Goal: Task Accomplishment & Management: Manage account settings

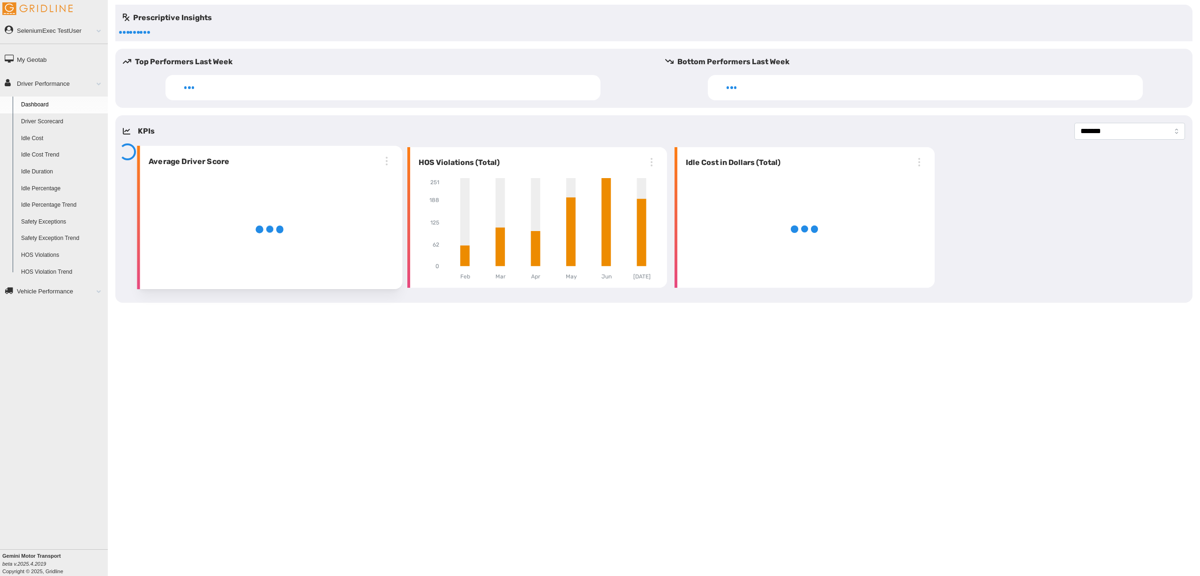
select select "**********"
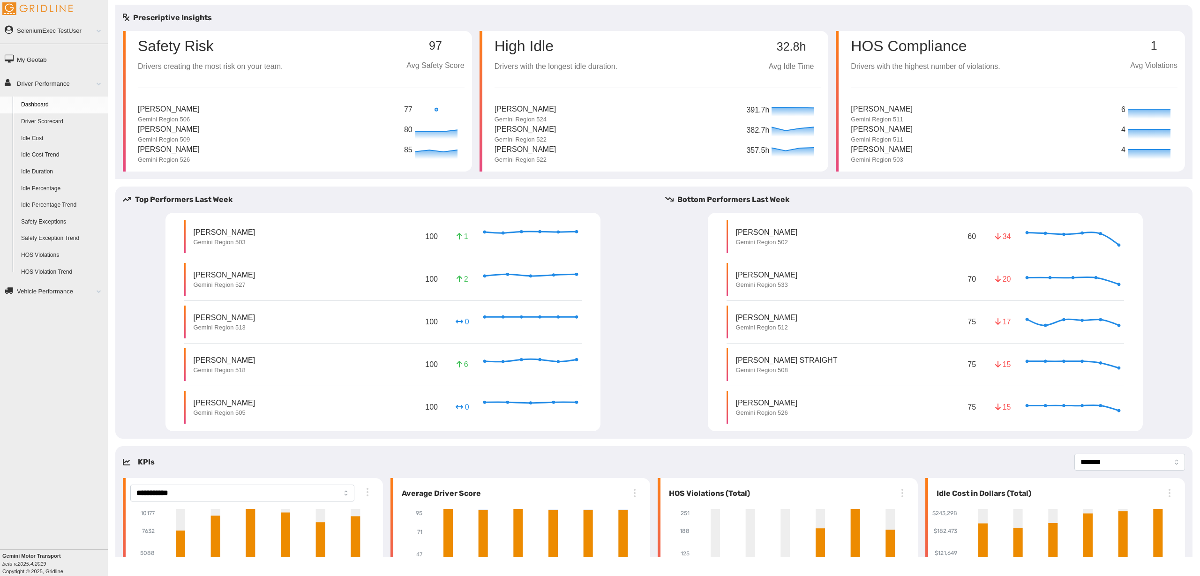
click at [46, 121] on link "Driver Scorecard" at bounding box center [62, 121] width 91 height 17
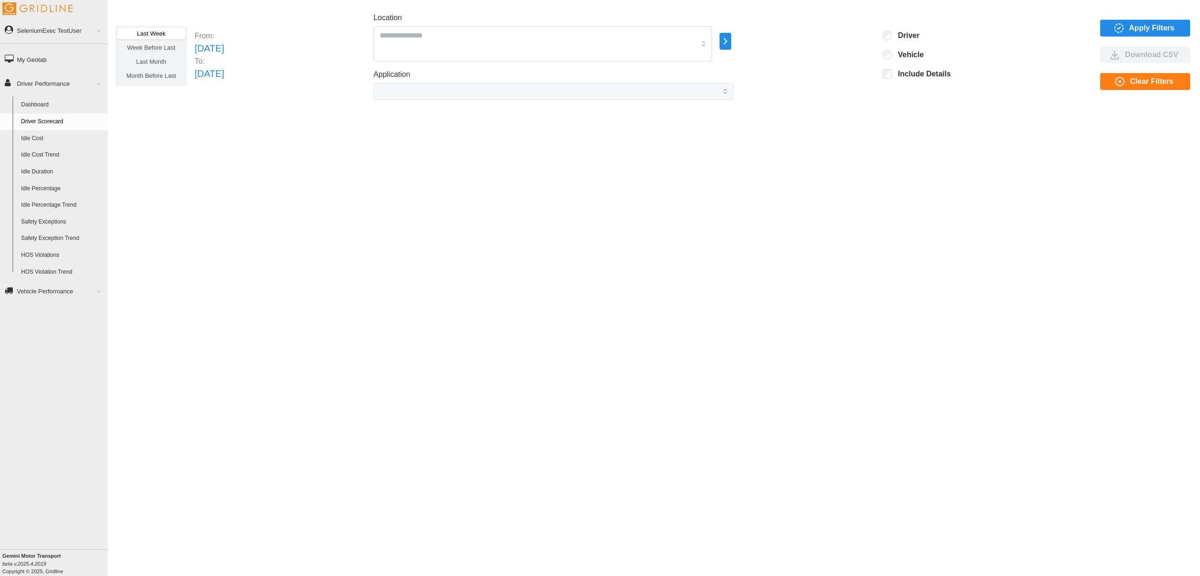
click at [67, 30] on link "SeleniumExec TestUser" at bounding box center [54, 30] width 108 height 21
click at [36, 106] on link "Log Out" at bounding box center [62, 102] width 91 height 17
